Goal: Check status: Check status

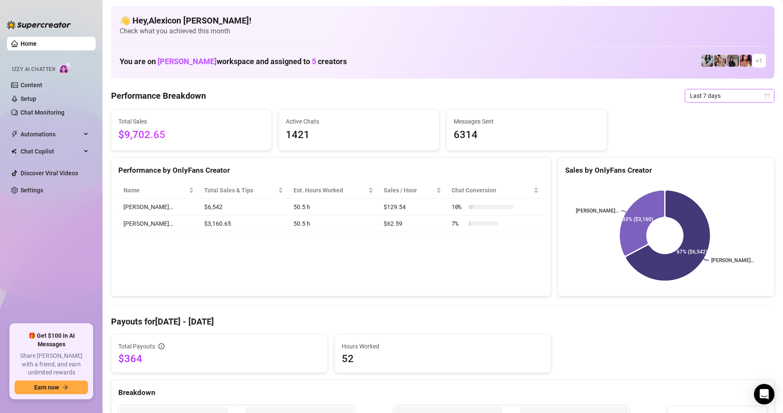
click at [696, 91] on span "Last 7 days" at bounding box center [729, 95] width 79 height 13
click at [703, 171] on div "Custom date" at bounding box center [722, 167] width 76 height 9
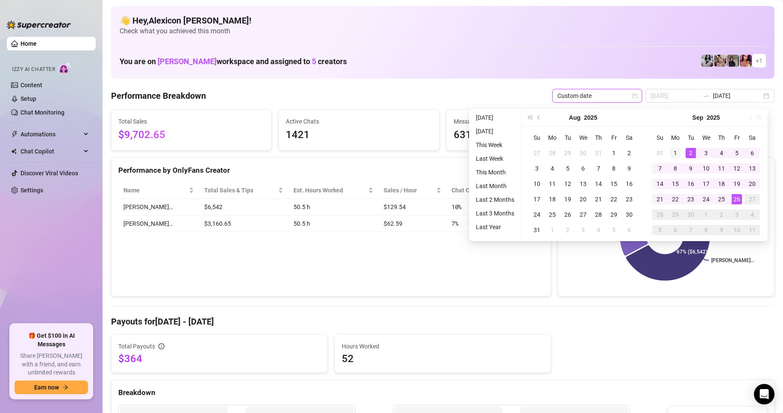
type input "[DATE]"
click at [675, 151] on div "1" at bounding box center [675, 153] width 10 height 10
type input "[DATE]"
click at [739, 201] on div "26" at bounding box center [737, 199] width 10 height 10
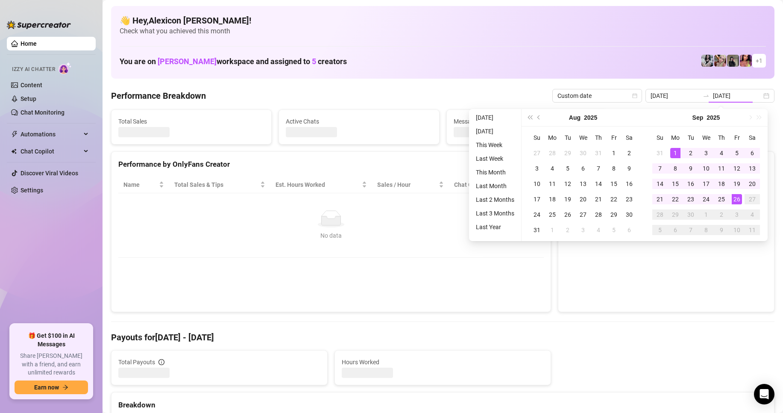
type input "[DATE]"
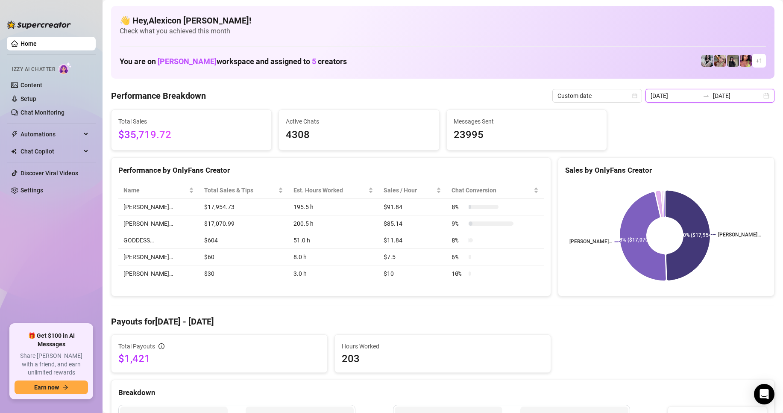
click at [727, 94] on input "[DATE]" at bounding box center [737, 95] width 49 height 9
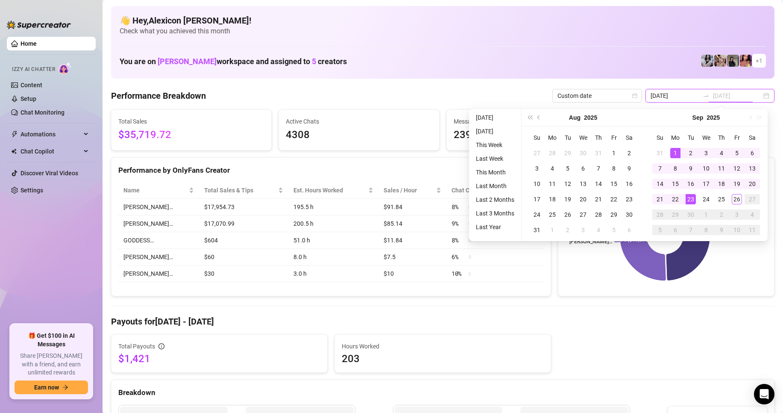
type input "[DATE]"
click at [690, 200] on div "23" at bounding box center [691, 199] width 10 height 10
type input "[DATE]"
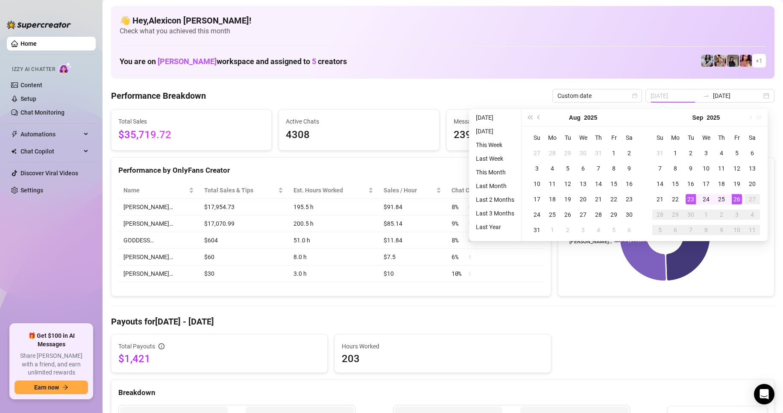
click at [740, 202] on div "26" at bounding box center [737, 199] width 10 height 10
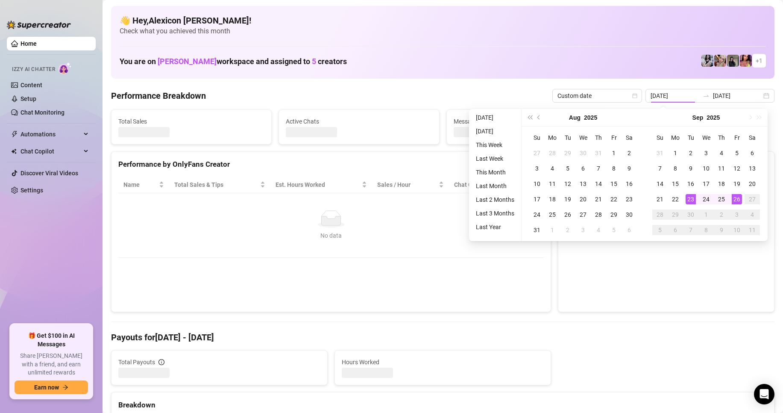
type input "[DATE]"
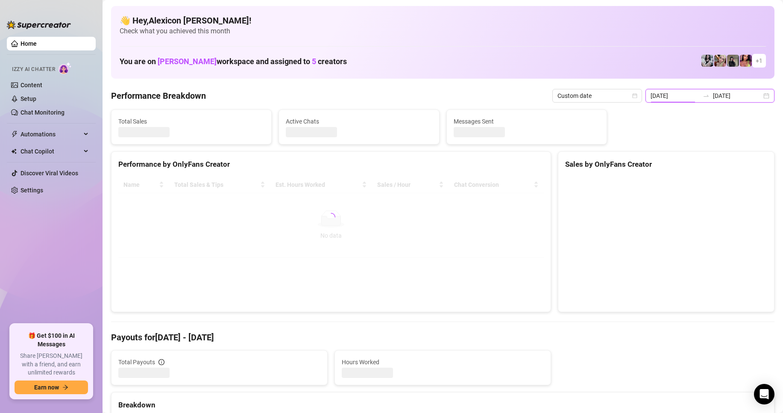
click at [669, 94] on input "[DATE]" at bounding box center [675, 95] width 49 height 9
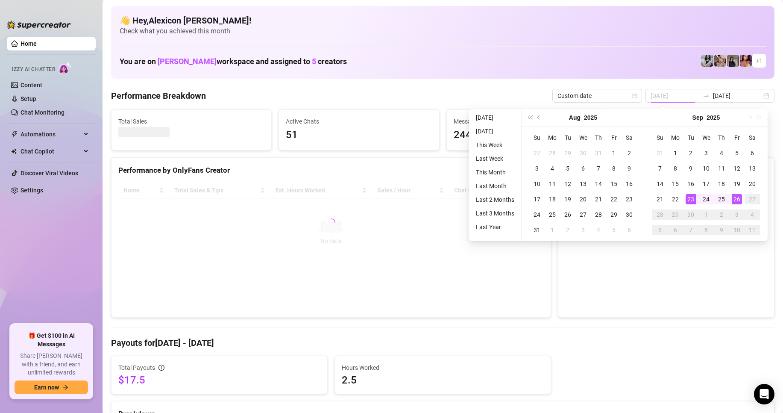
click at [690, 197] on div "23" at bounding box center [691, 199] width 10 height 10
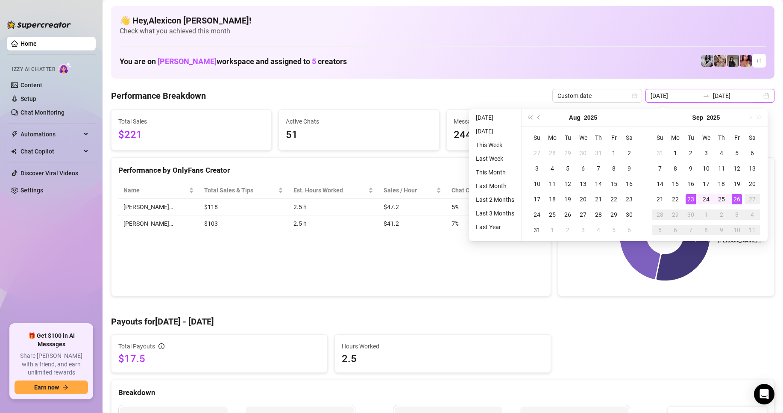
type input "[DATE]"
click at [737, 201] on div "26" at bounding box center [737, 199] width 10 height 10
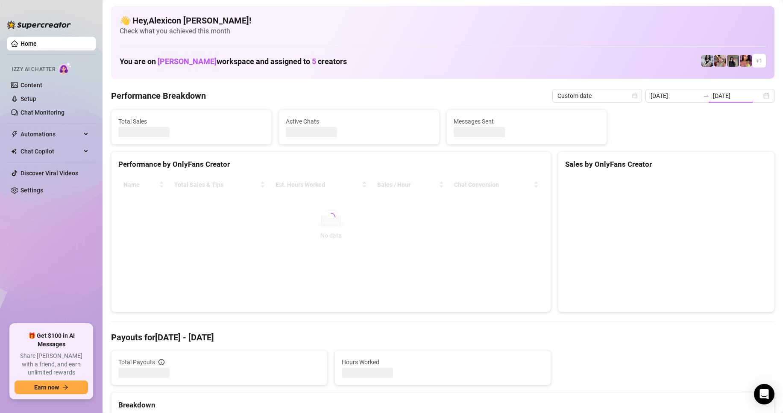
type input "[DATE]"
